Goal: Information Seeking & Learning: Learn about a topic

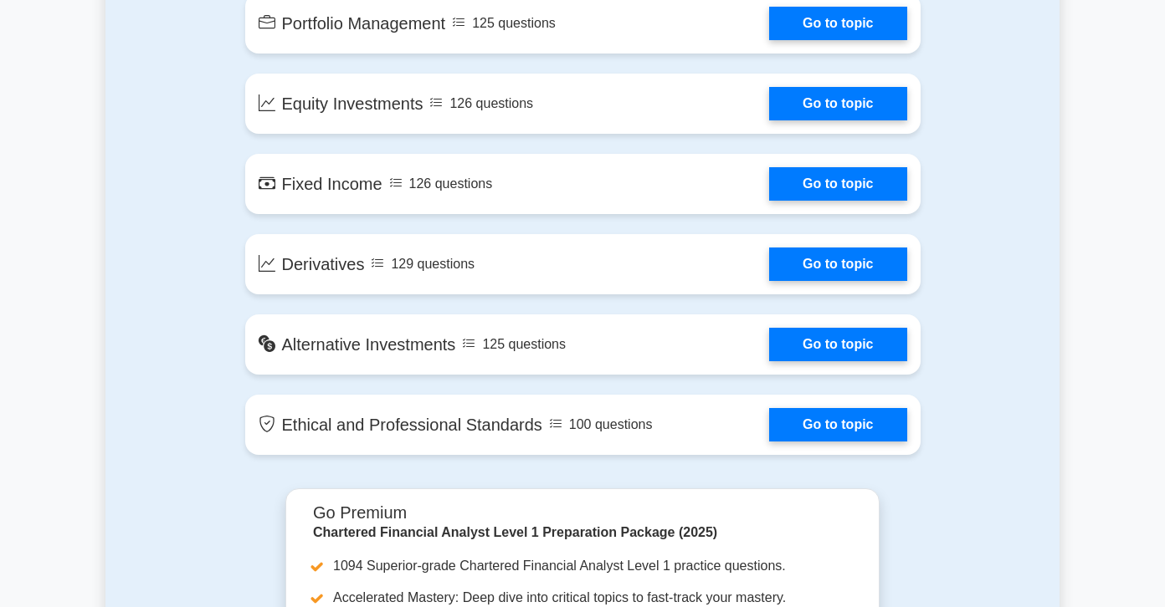
scroll to position [1347, 0]
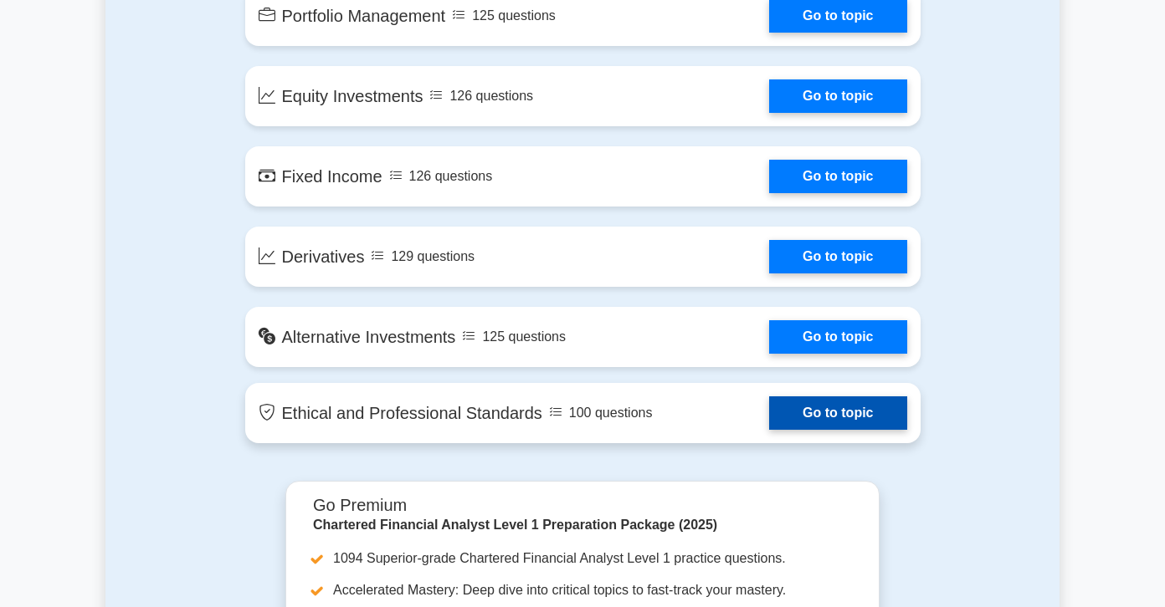
click at [769, 417] on link "Go to topic" at bounding box center [837, 413] width 137 height 33
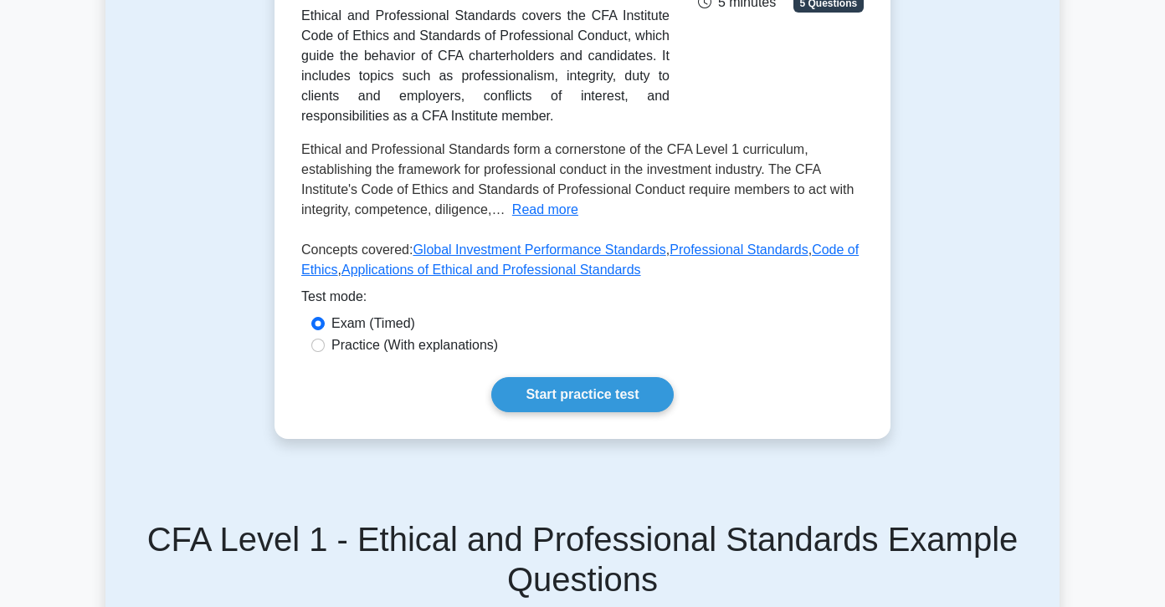
scroll to position [374, 0]
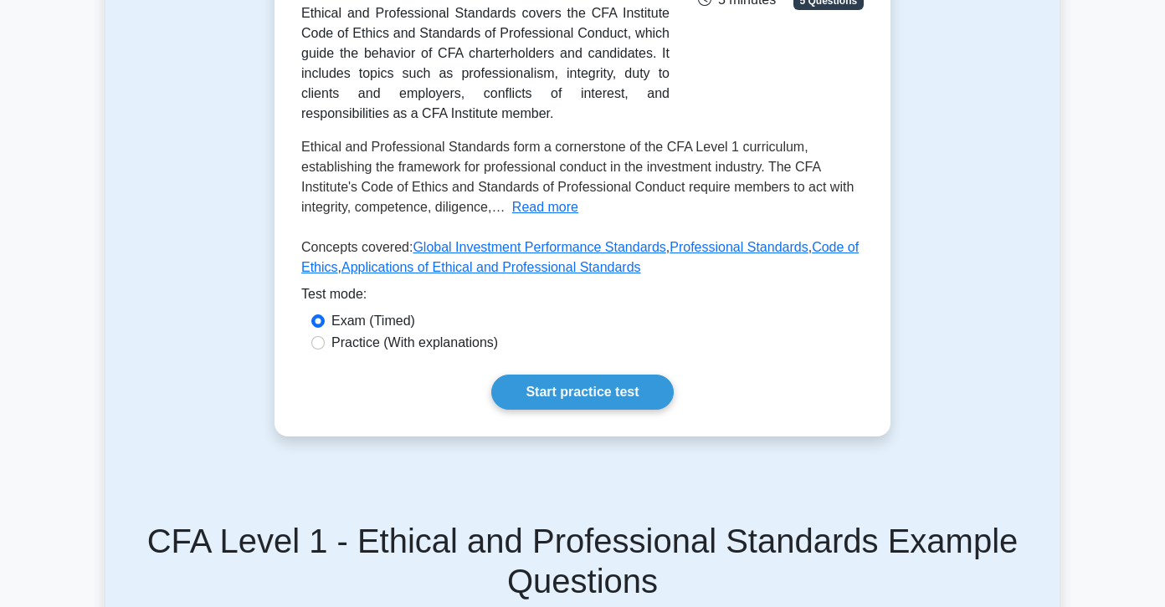
click at [449, 341] on label "Practice (With explanations)" at bounding box center [414, 343] width 166 height 20
click at [325, 341] on input "Practice (With explanations)" at bounding box center [317, 342] width 13 height 13
radio input "true"
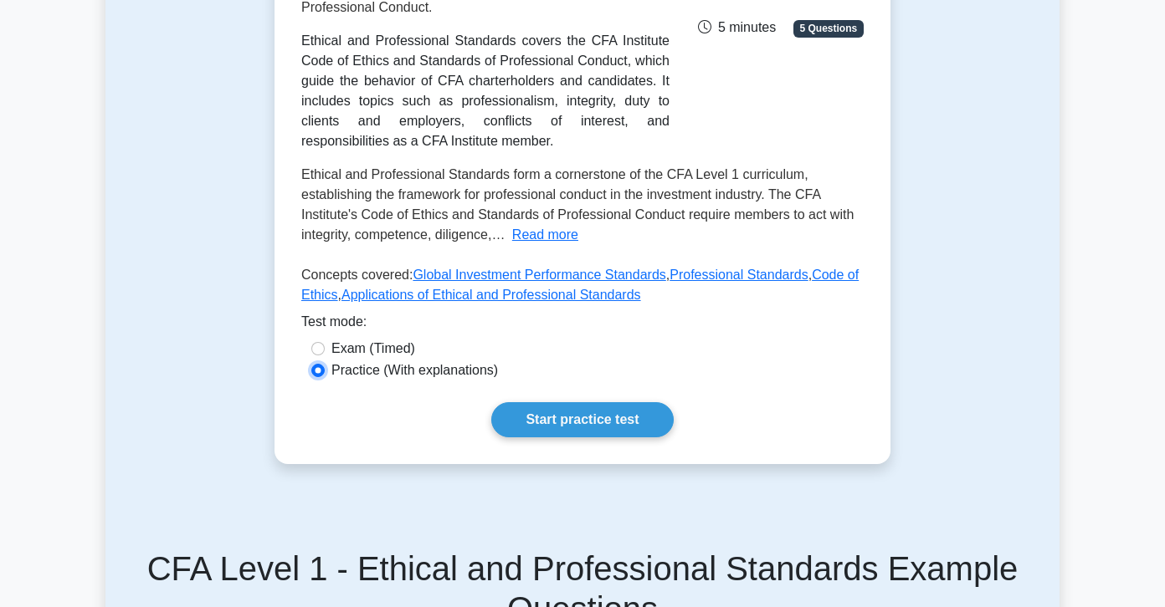
scroll to position [347, 0]
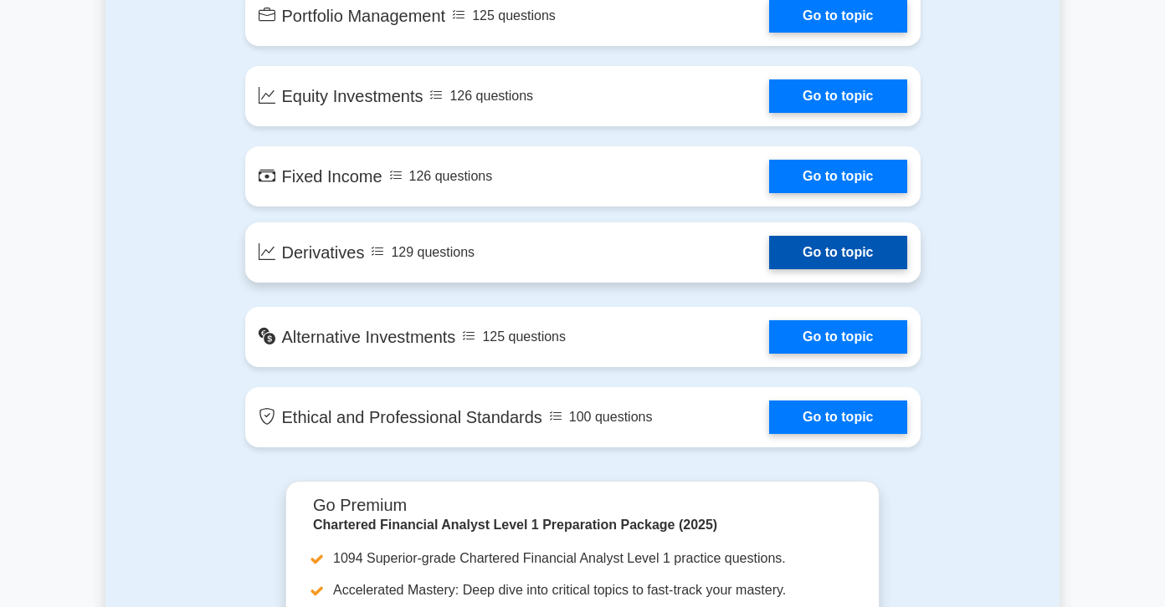
click at [769, 259] on link "Go to topic" at bounding box center [837, 252] width 137 height 33
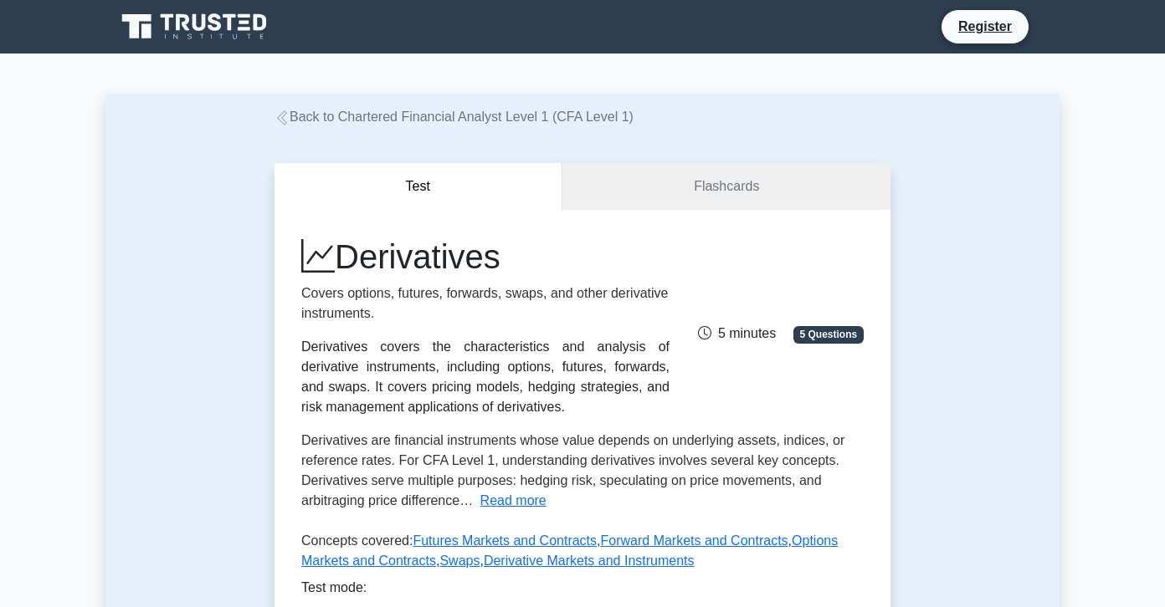
scroll to position [275, 0]
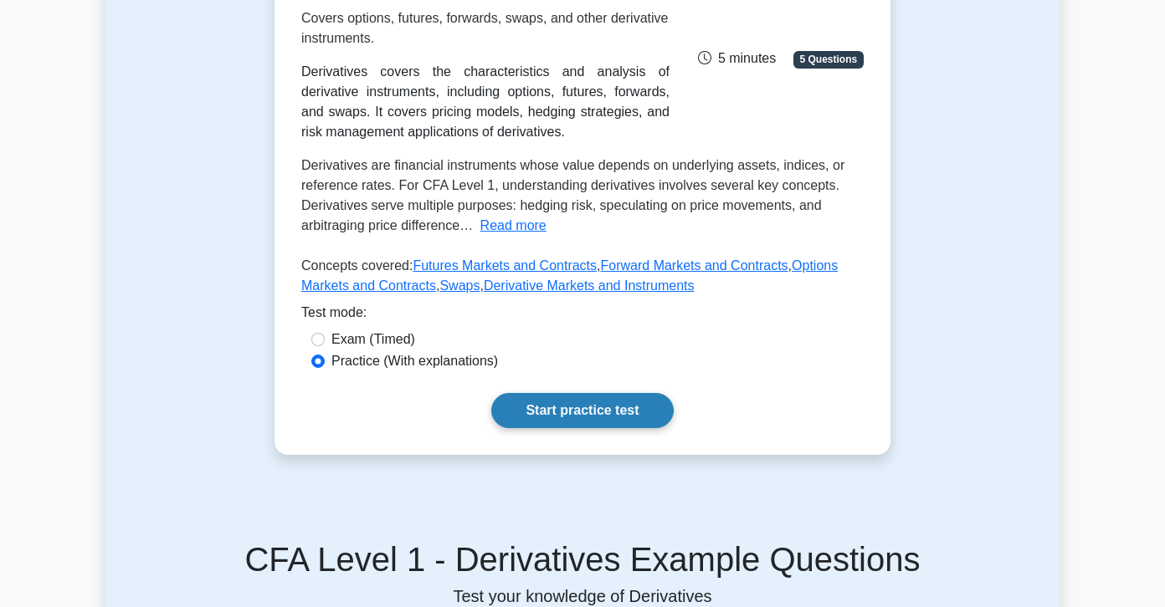
click at [588, 415] on link "Start practice test" at bounding box center [582, 410] width 182 height 35
